Goal: Task Accomplishment & Management: Use online tool/utility

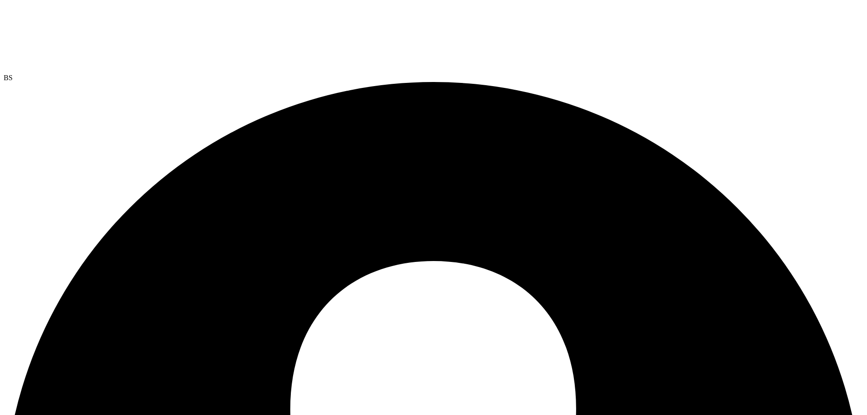
drag, startPoint x: 15, startPoint y: 55, endPoint x: 25, endPoint y: 56, distance: 10.1
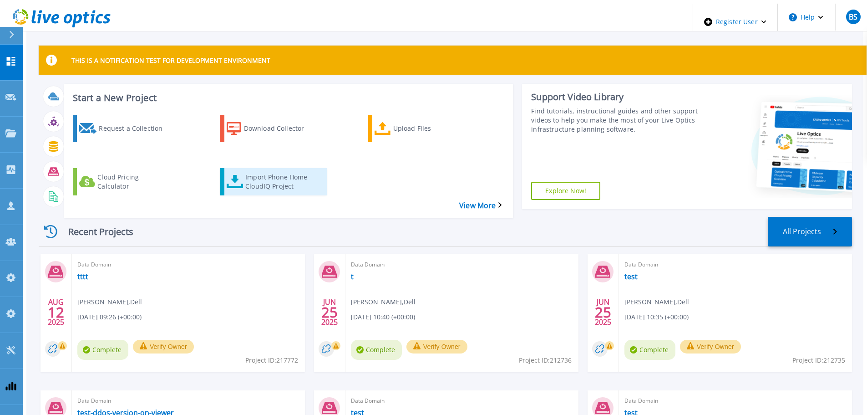
click at [254, 170] on div "Import Phone Home CloudIQ Project" at bounding box center [281, 181] width 73 height 23
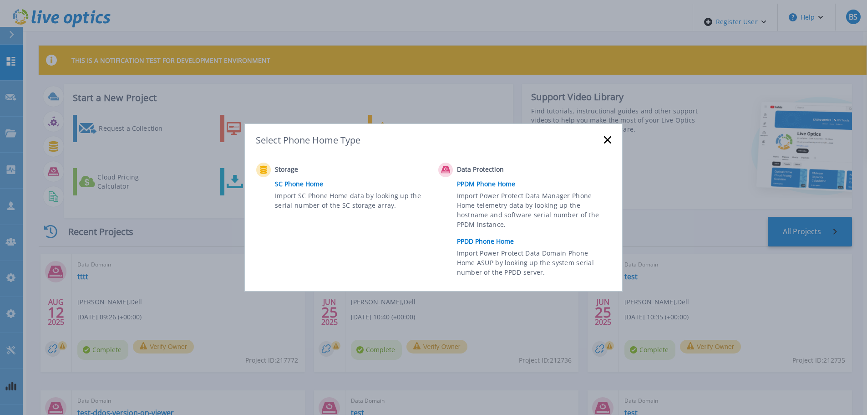
click at [488, 242] on link "PPDD Phone Home" at bounding box center [536, 241] width 159 height 14
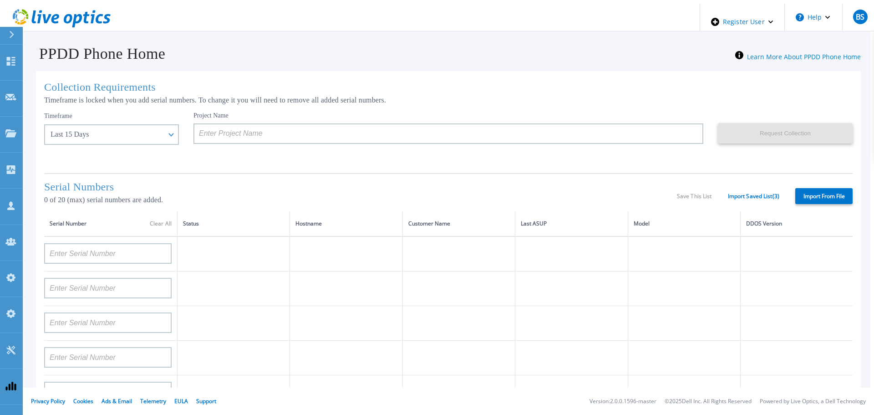
click at [730, 184] on div "Serial Numbers 0 of 20 (max) serial numbers are added. Save This List Import Sa…" at bounding box center [448, 192] width 808 height 38
click at [735, 197] on link "Import Saved List ( 3 )" at bounding box center [753, 196] width 51 height 6
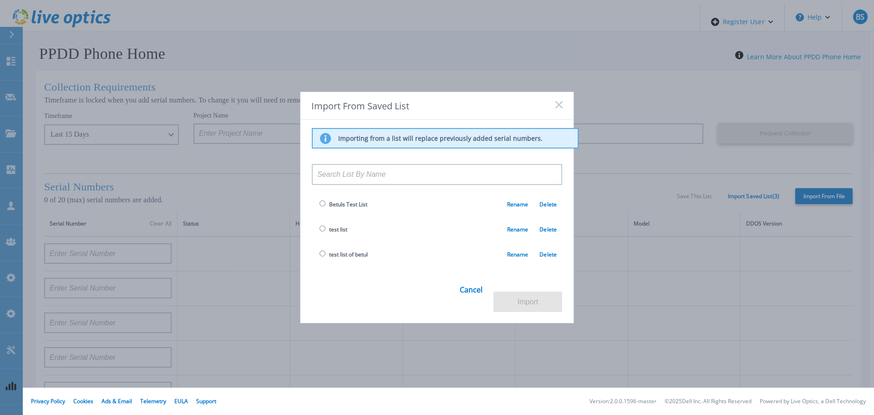
click at [320, 256] on input "radio" at bounding box center [323, 253] width 6 height 6
radio input "true"
click at [549, 294] on button "Import" at bounding box center [527, 301] width 69 height 20
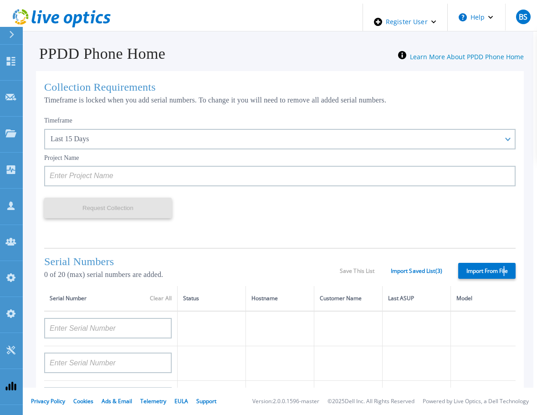
click at [501, 268] on label "Import From File" at bounding box center [486, 271] width 57 height 16
click at [488, 270] on label "Import From File" at bounding box center [486, 271] width 57 height 16
click at [0, 0] on input "Import From File" at bounding box center [0, 0] width 0 height 0
type input "APM00212702822"
type input "APM00212026971"
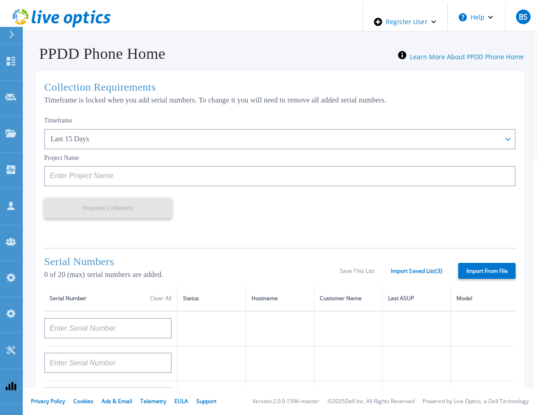
type input "DE500212802673"
type input "APX00232503747"
type input "APM00133543104"
type input "AASSSDDDDFFFFG"
type input "RFVBGTYHNMJUIK"
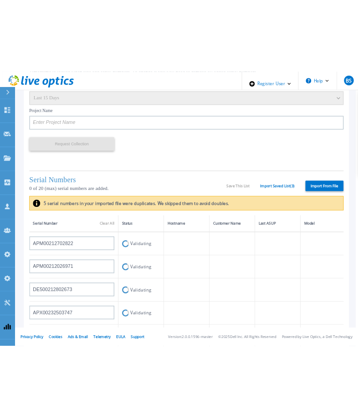
scroll to position [91, 0]
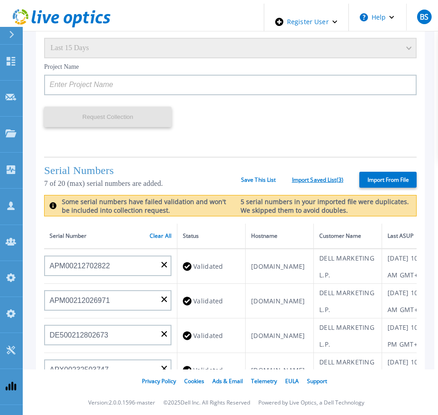
click at [324, 179] on link "Import Saved List ( 3 )" at bounding box center [317, 180] width 51 height 6
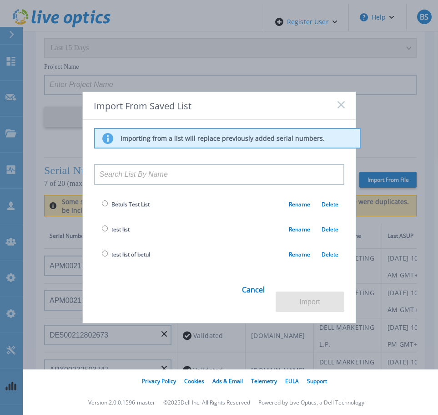
click at [102, 256] on input "radio" at bounding box center [105, 253] width 6 height 6
radio input "true"
click at [313, 293] on button "Import" at bounding box center [310, 301] width 69 height 20
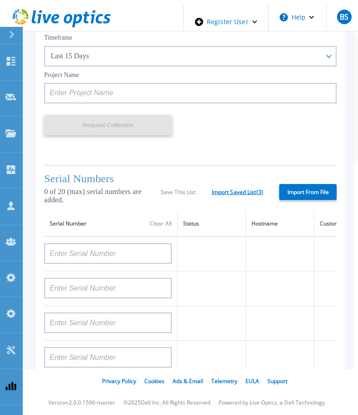
click at [244, 190] on link "Import Saved List ( 3 )" at bounding box center [237, 192] width 51 height 6
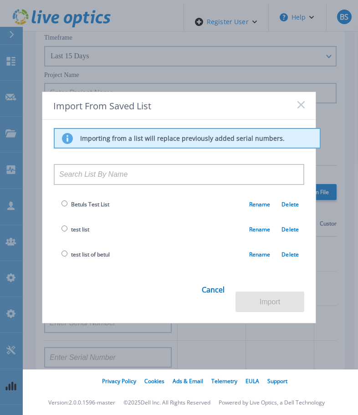
click at [59, 265] on td "test list of betul Rename Delete" at bounding box center [179, 254] width 250 height 25
click at [62, 259] on span "test list of betul" at bounding box center [84, 254] width 51 height 10
click at [63, 256] on input "radio" at bounding box center [64, 253] width 6 height 6
radio input "true"
click at [257, 297] on button "Import" at bounding box center [269, 301] width 69 height 20
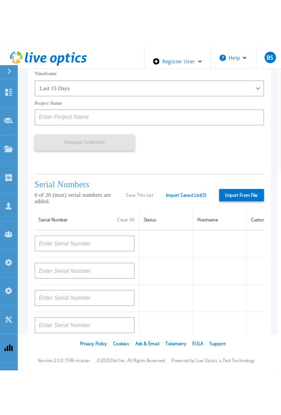
scroll to position [109, 0]
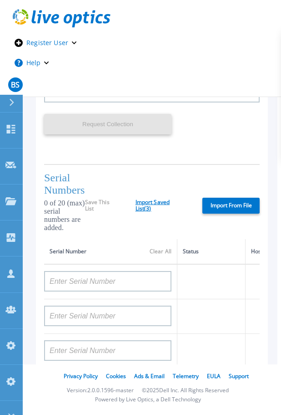
click at [168, 208] on link "Import Saved List ( 3 )" at bounding box center [161, 205] width 51 height 13
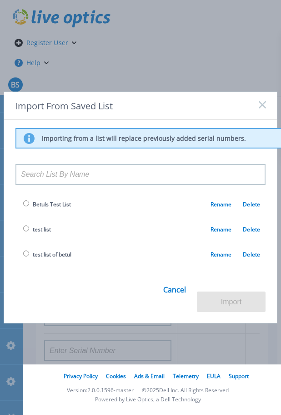
click at [29, 259] on span "test list of betul" at bounding box center [46, 254] width 51 height 10
click at [24, 256] on input "radio" at bounding box center [26, 253] width 6 height 6
radio input "true"
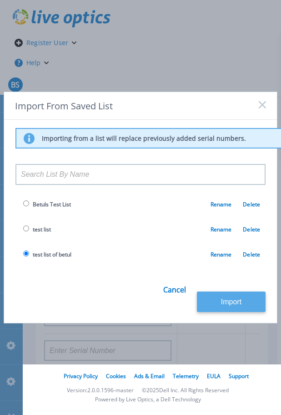
click at [232, 297] on button "Import" at bounding box center [231, 301] width 69 height 20
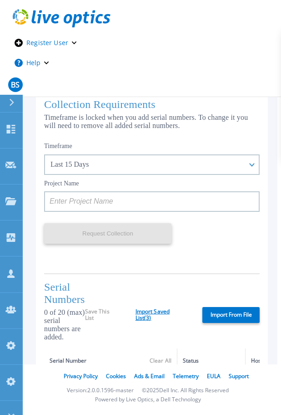
click at [168, 320] on link "Import Saved List ( 3 )" at bounding box center [161, 314] width 51 height 13
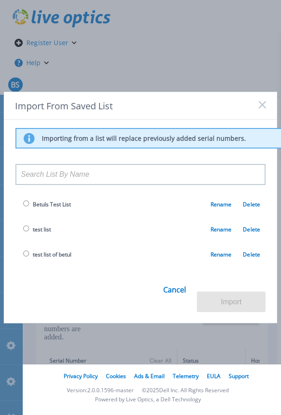
click at [47, 258] on span "test list of betul" at bounding box center [52, 254] width 39 height 8
click at [23, 256] on input "radio" at bounding box center [26, 253] width 6 height 6
radio input "true"
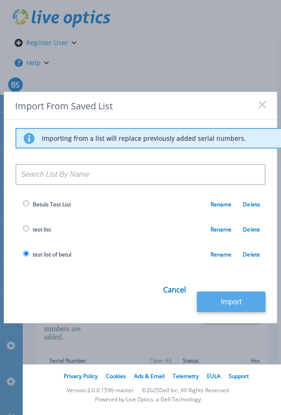
click at [241, 300] on button "Import" at bounding box center [231, 301] width 69 height 20
